Goal: Use online tool/utility: Utilize a website feature to perform a specific function

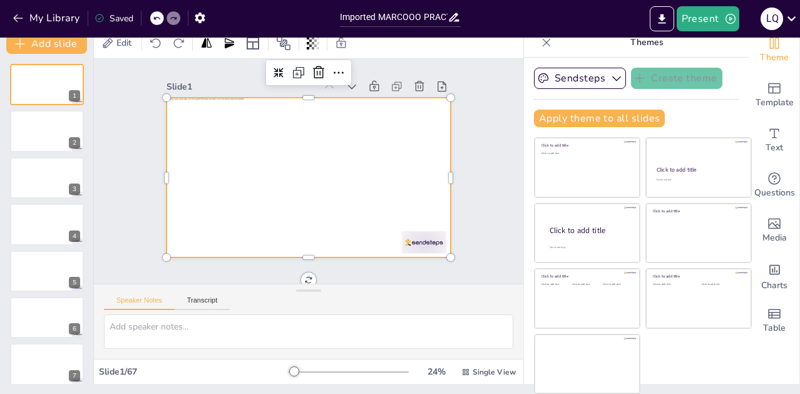
scroll to position [20, 0]
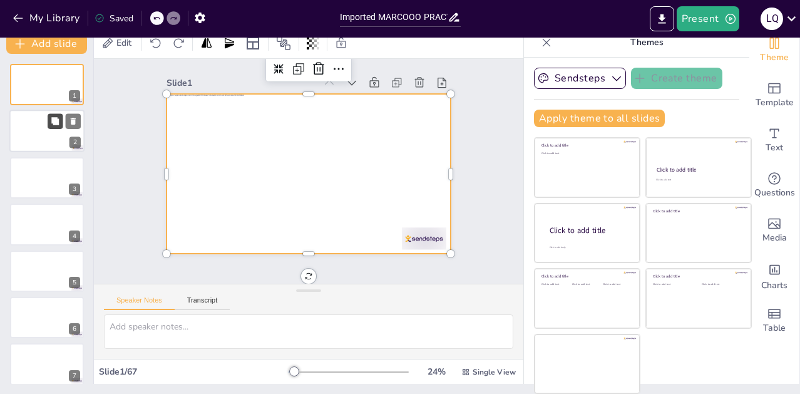
click at [59, 126] on button at bounding box center [55, 121] width 15 height 15
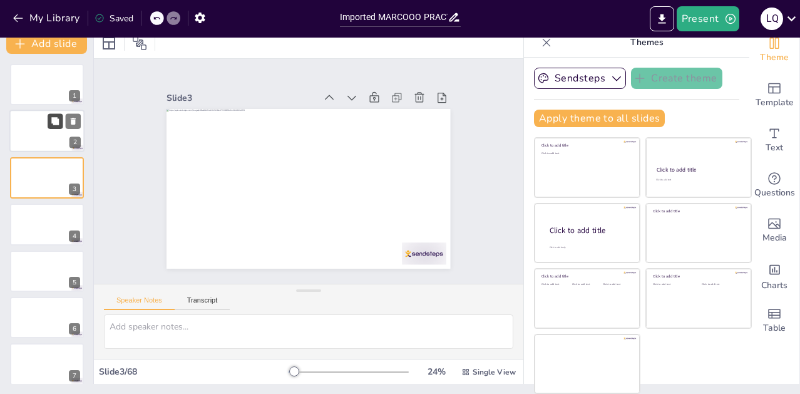
scroll to position [0, 0]
click at [46, 82] on div at bounding box center [46, 84] width 75 height 43
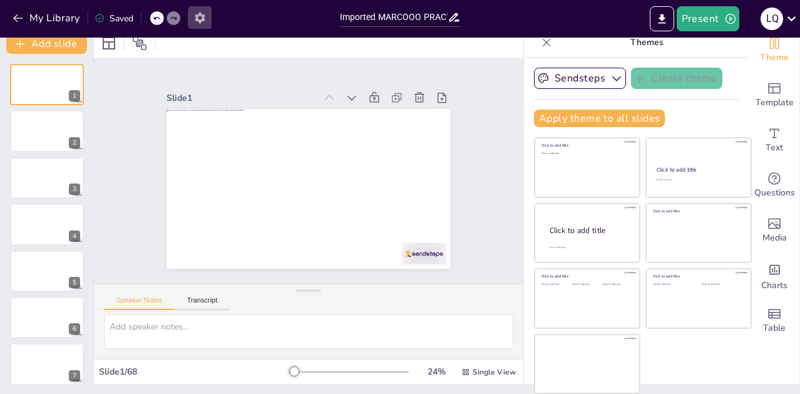
click at [195, 18] on icon "button" at bounding box center [200, 17] width 13 height 13
click at [197, 20] on icon "button" at bounding box center [200, 18] width 10 height 11
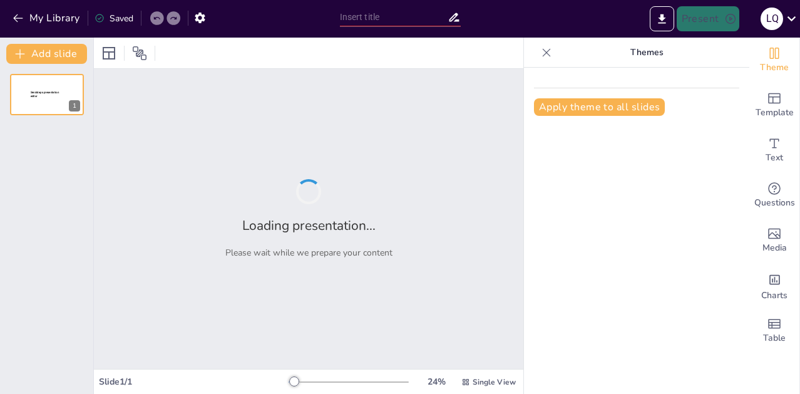
type input "Imported MARCOOO PRACTICO 100% . siguer.pptx"
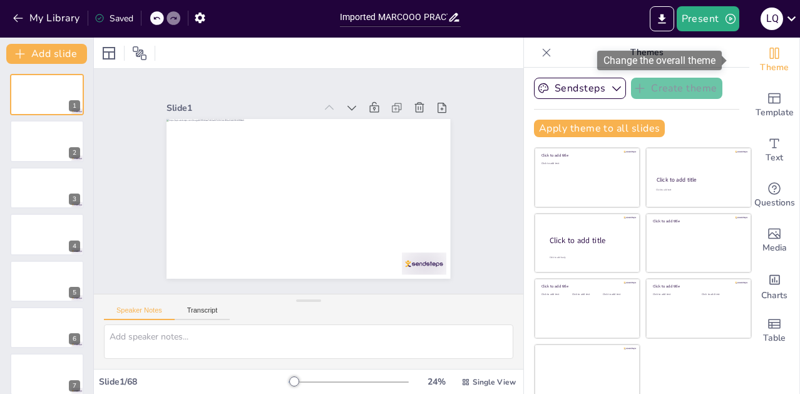
click at [770, 51] on icon "Change the overall theme" at bounding box center [774, 53] width 9 height 11
click at [454, 115] on div "Slide 1 Slide 2 Slide 3 Slide 4 Slide 5 Slide 6 Slide 7 Slide 8 Slide 9 Slide 1…" at bounding box center [309, 181] width 354 height 195
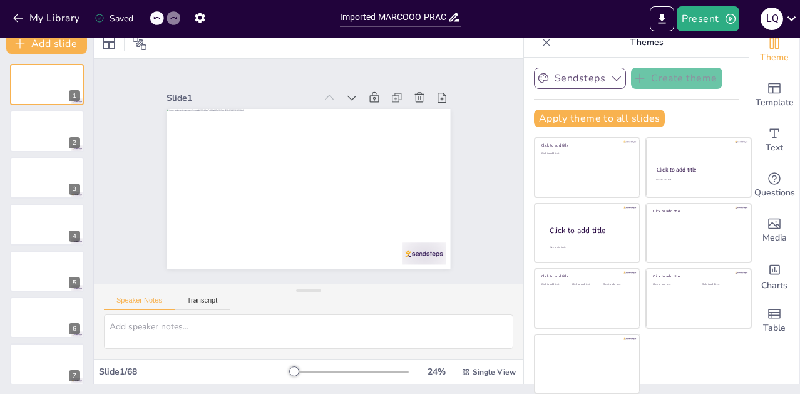
click at [611, 83] on icon "button" at bounding box center [617, 78] width 13 height 13
click at [565, 117] on span "Sendsteps" at bounding box center [590, 121] width 56 height 12
click at [587, 111] on button "Apply theme to all slides" at bounding box center [599, 119] width 131 height 18
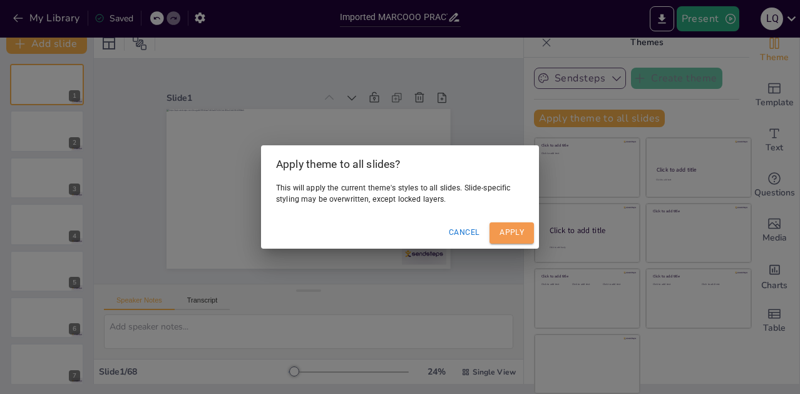
click at [510, 231] on button "Apply" at bounding box center [512, 232] width 44 height 21
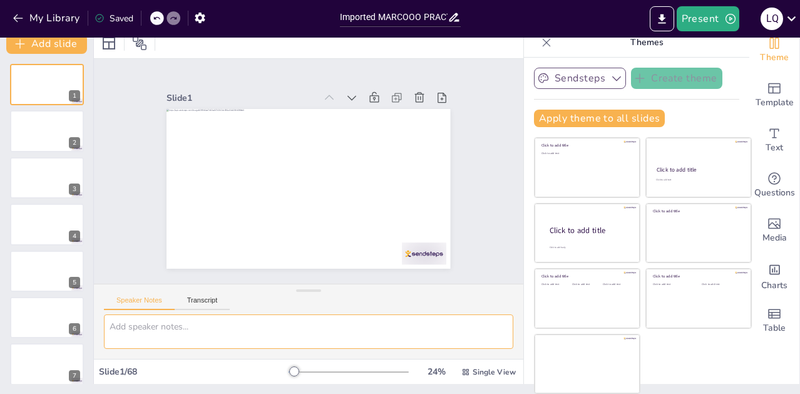
click at [134, 330] on textarea at bounding box center [309, 331] width 410 height 34
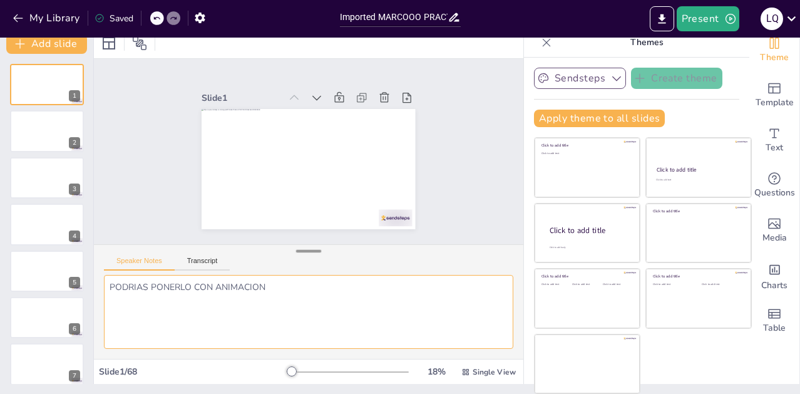
drag, startPoint x: 297, startPoint y: 289, endPoint x: 290, endPoint y: 250, distance: 40.1
click at [296, 250] on div at bounding box center [308, 251] width 25 height 13
click at [195, 309] on textarea "PODRIAS PONERLO CON ANIMACION" at bounding box center [309, 312] width 410 height 74
click at [184, 341] on textarea "PODRIAS PONERLO CON ANIMACION" at bounding box center [309, 312] width 410 height 74
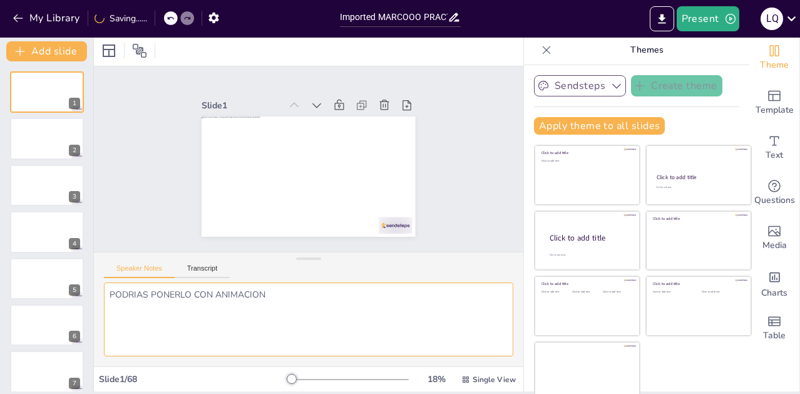
scroll to position [0, 0]
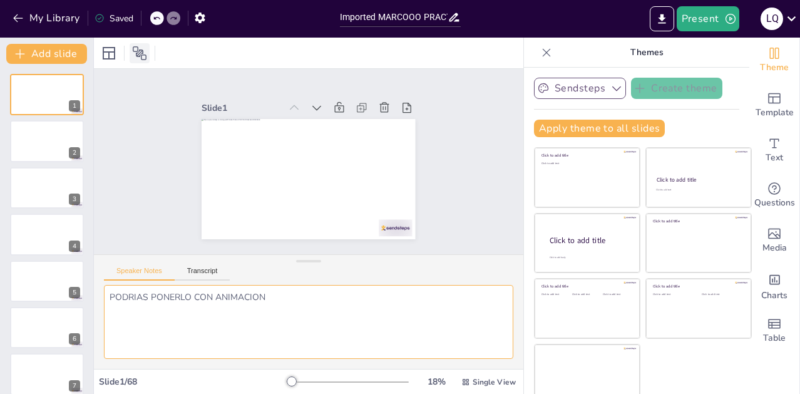
type textarea "PODRIAS PONERLO CON ANIMACION"
click at [133, 56] on icon at bounding box center [139, 53] width 15 height 15
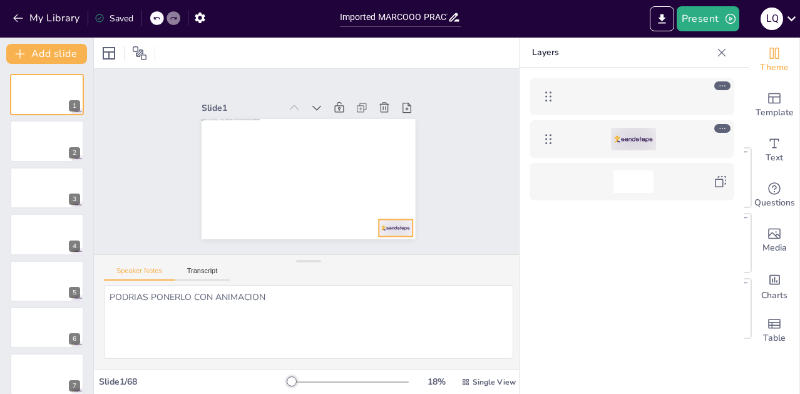
click at [635, 144] on div at bounding box center [633, 139] width 45 height 23
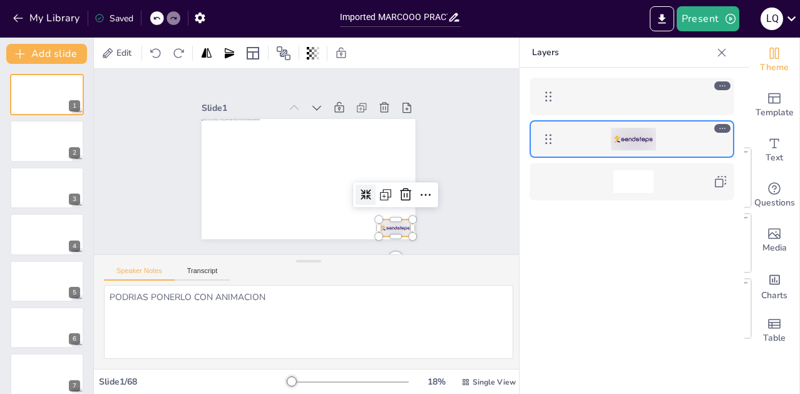
click at [635, 144] on div at bounding box center [633, 139] width 45 height 23
click at [626, 108] on div at bounding box center [632, 96] width 192 height 25
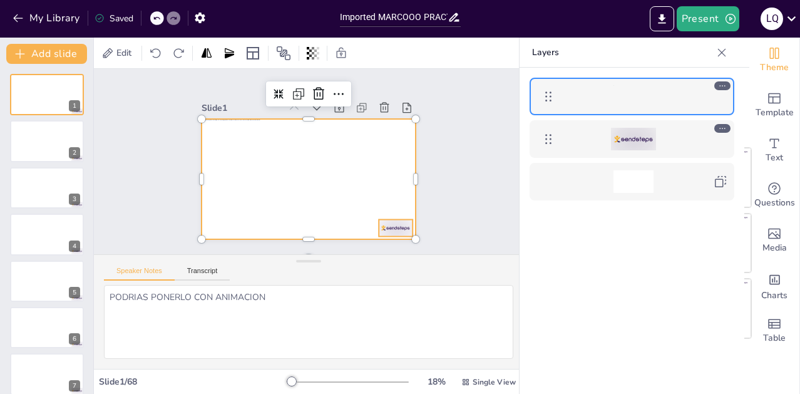
click at [639, 140] on div at bounding box center [633, 139] width 45 height 23
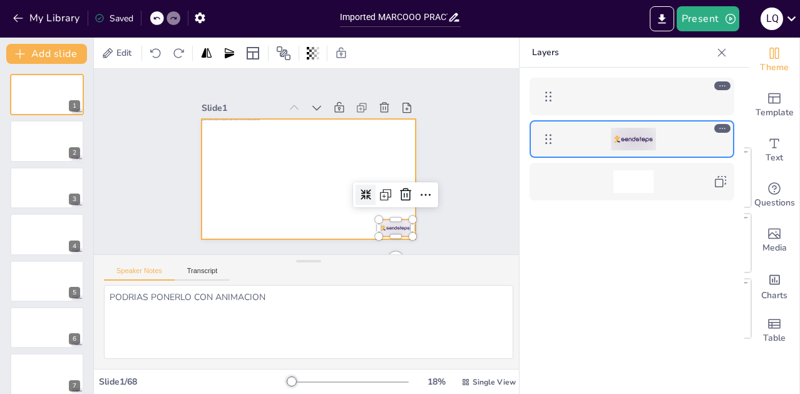
click at [639, 104] on div at bounding box center [634, 96] width 40 height 23
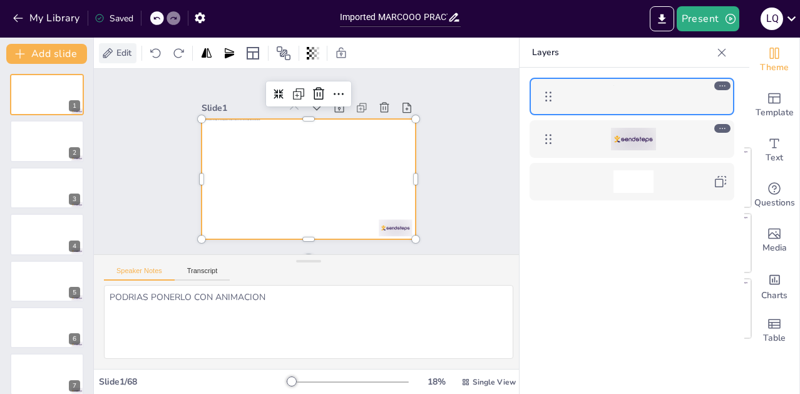
click at [113, 49] on icon at bounding box center [107, 53] width 13 height 13
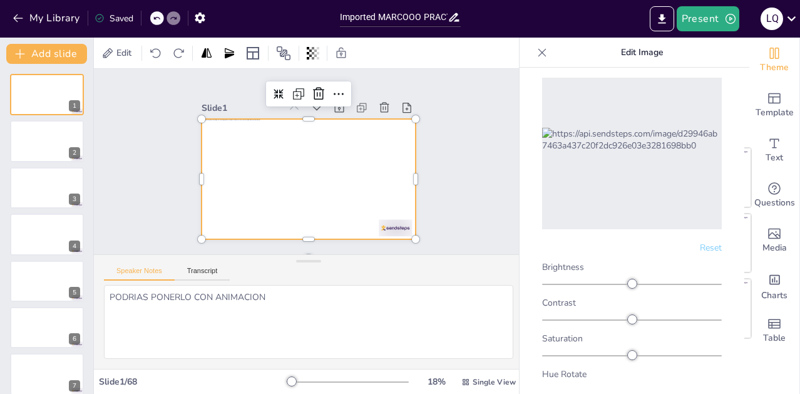
scroll to position [63, 0]
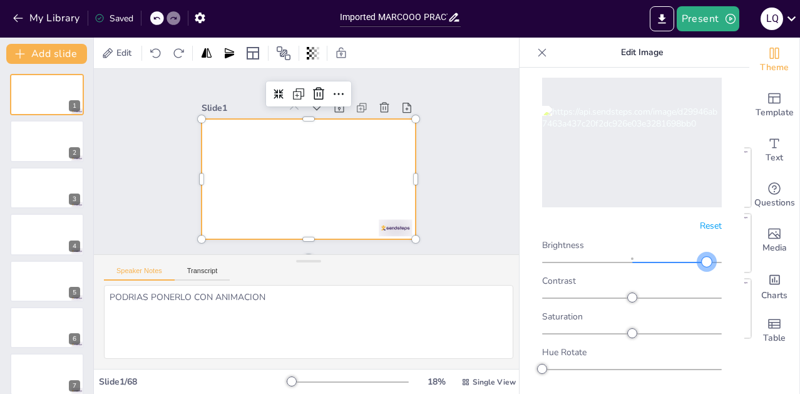
drag, startPoint x: 630, startPoint y: 253, endPoint x: 679, endPoint y: 246, distance: 49.4
click at [702, 257] on div at bounding box center [707, 262] width 10 height 10
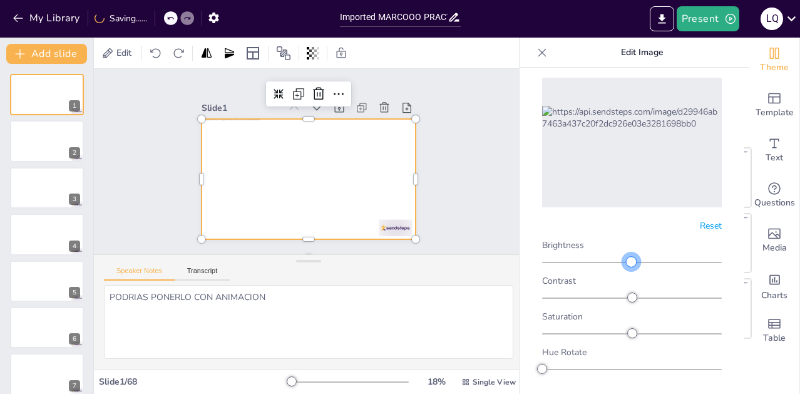
drag, startPoint x: 697, startPoint y: 253, endPoint x: 636, endPoint y: 244, distance: 61.4
click at [632, 252] on div at bounding box center [632, 259] width 180 height 15
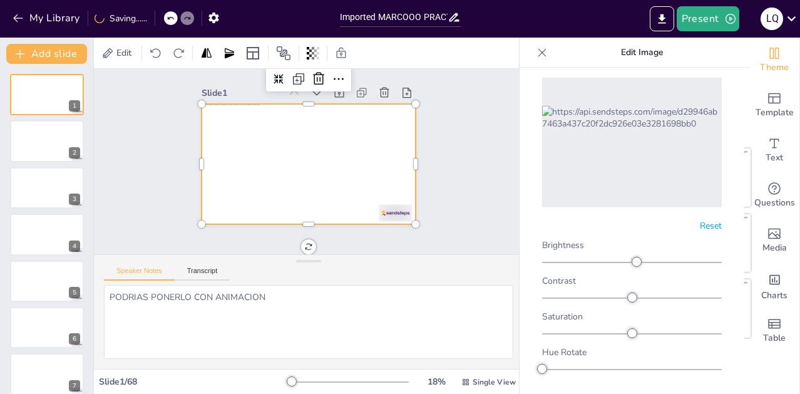
scroll to position [20, 0]
click at [544, 54] on icon at bounding box center [542, 52] width 13 height 13
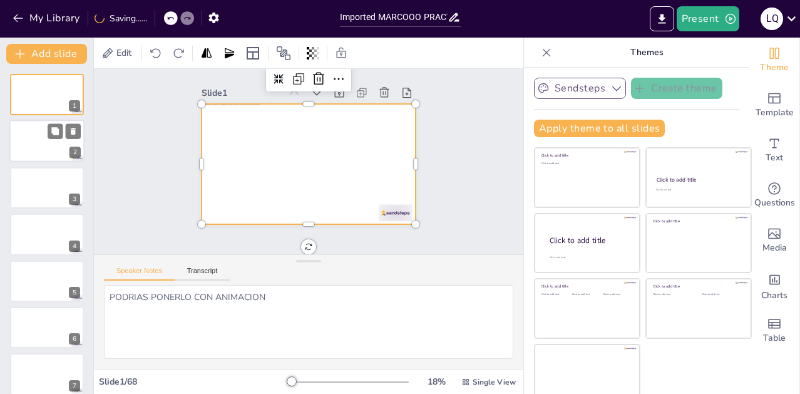
click at [51, 144] on div at bounding box center [46, 141] width 75 height 43
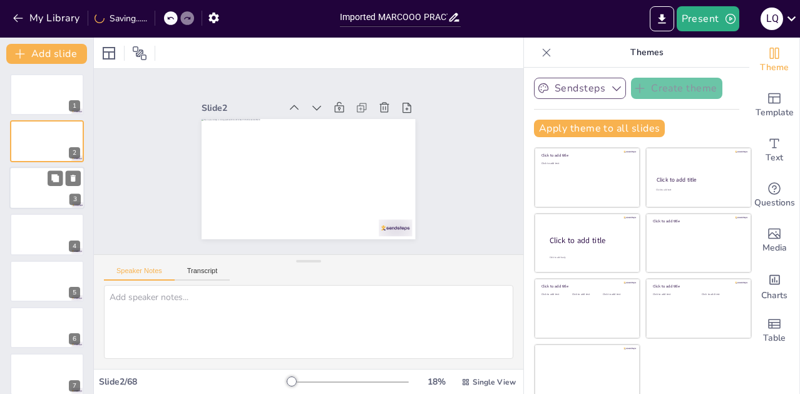
scroll to position [0, 0]
click at [68, 207] on div at bounding box center [46, 188] width 75 height 43
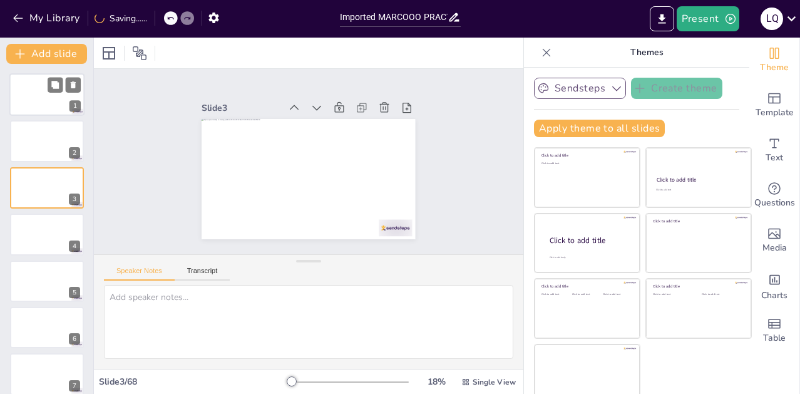
click at [46, 104] on div at bounding box center [46, 94] width 75 height 43
type textarea "PODRIAS PONERLO CON ANIMACION"
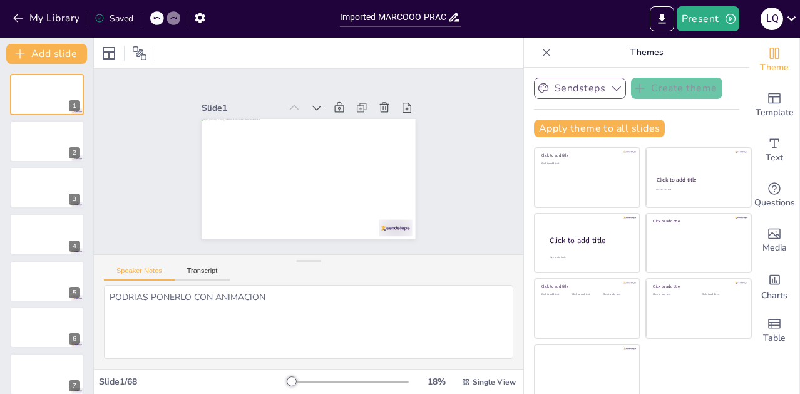
click at [541, 56] on icon at bounding box center [547, 52] width 13 height 13
